Goal: Obtain resource: Obtain resource

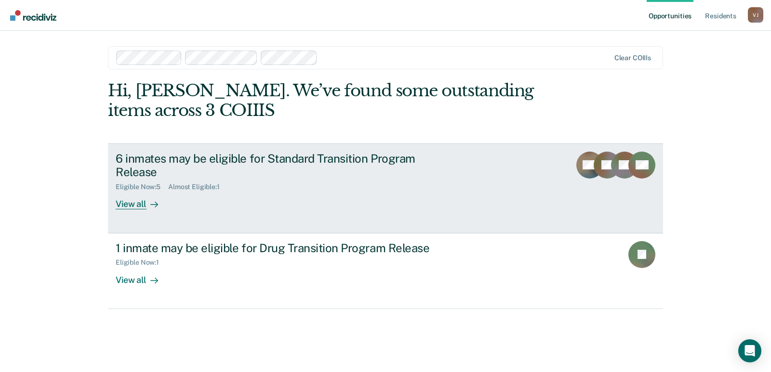
click at [271, 158] on div "6 inmates may be eligible for Standard Transition Program Release" at bounding box center [285, 166] width 338 height 28
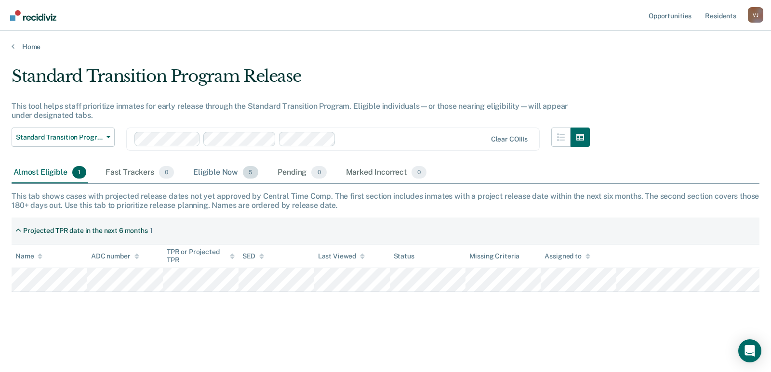
click at [215, 172] on div "Eligible Now 5" at bounding box center [225, 172] width 69 height 21
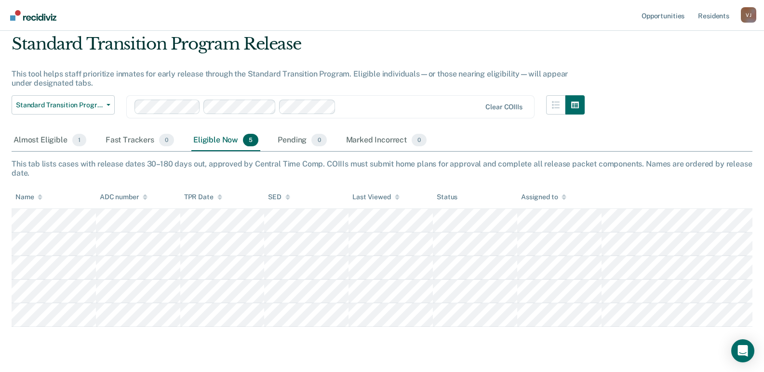
scroll to position [48, 0]
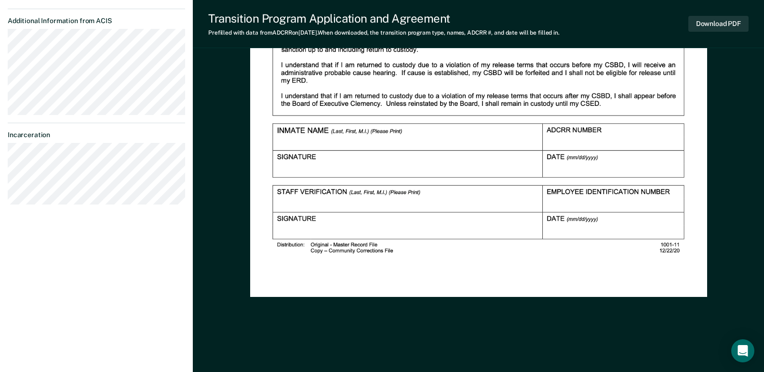
scroll to position [32, 0]
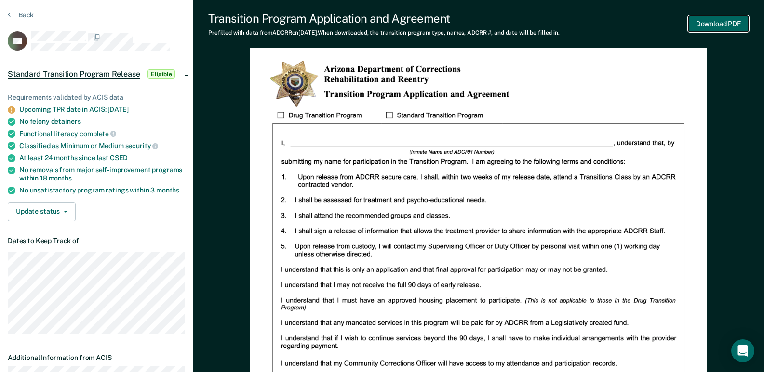
click at [707, 21] on button "Download PDF" at bounding box center [718, 24] width 60 height 16
click at [537, 82] on img at bounding box center [478, 338] width 457 height 591
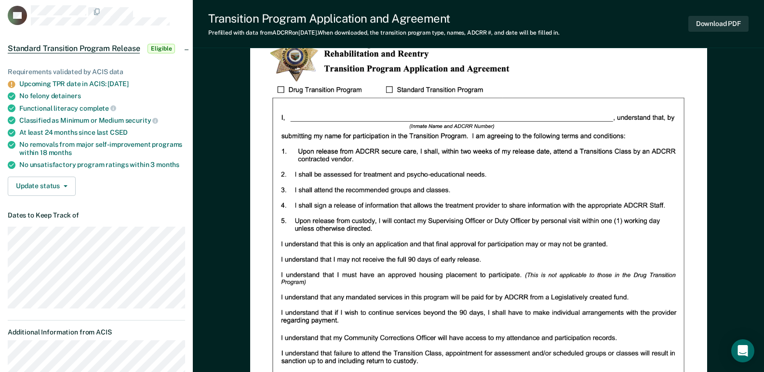
scroll to position [0, 0]
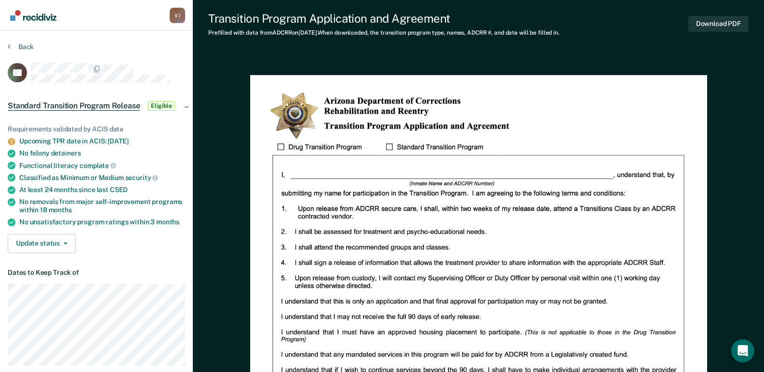
click at [170, 55] on div "Back" at bounding box center [96, 52] width 177 height 20
click at [154, 46] on div "Back" at bounding box center [96, 52] width 177 height 20
click at [123, 42] on div "Back" at bounding box center [96, 52] width 177 height 20
click at [29, 46] on button "Back" at bounding box center [21, 46] width 26 height 9
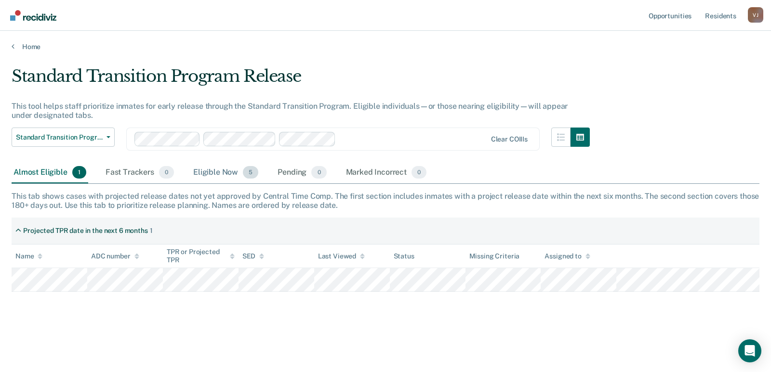
click at [210, 170] on div "Eligible Now 5" at bounding box center [225, 172] width 69 height 21
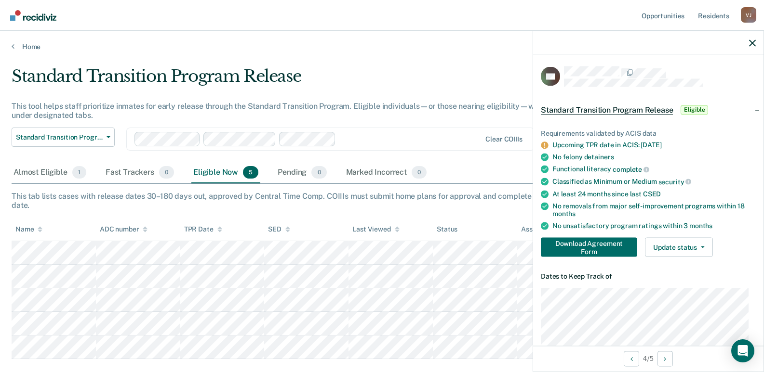
scroll to position [48, 0]
